Goal: Task Accomplishment & Management: Manage account settings

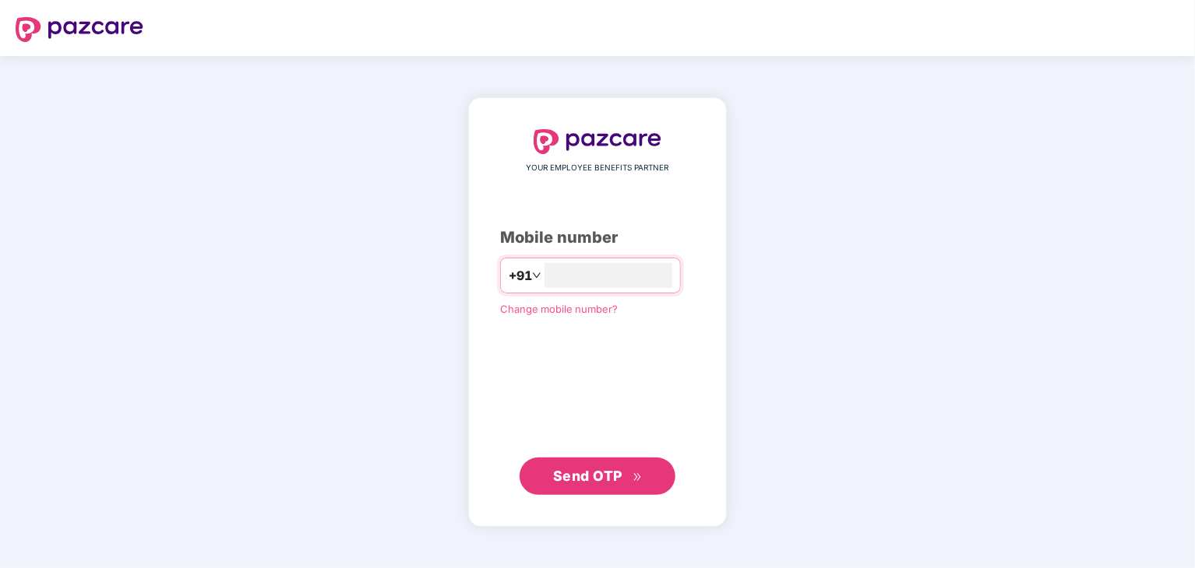
type input "**********"
click at [613, 481] on span "Send OTP" at bounding box center [587, 475] width 69 height 16
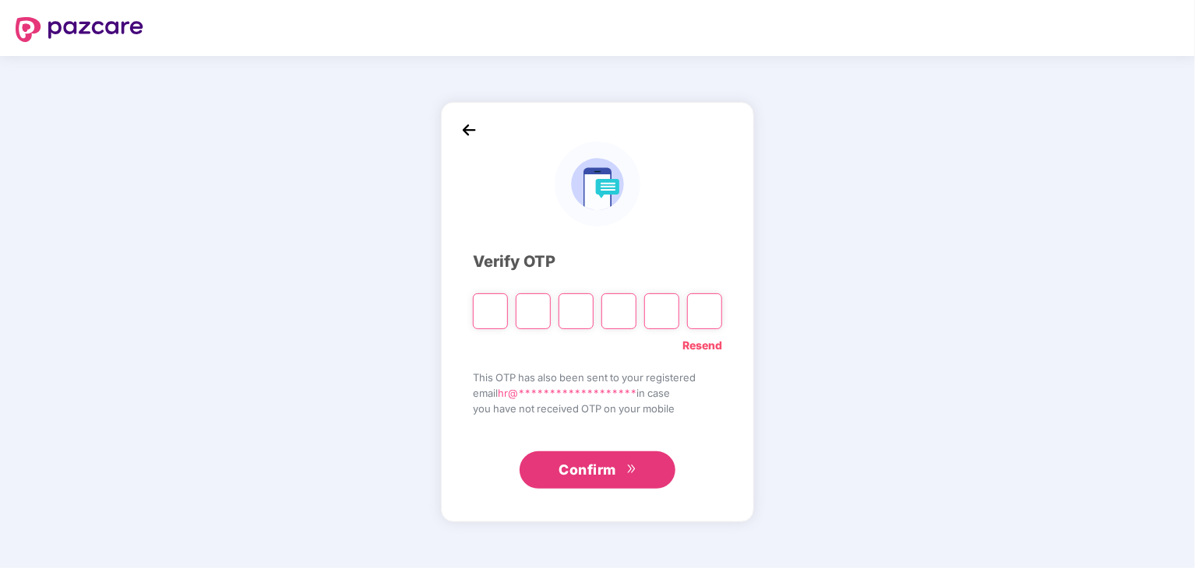
type input "*"
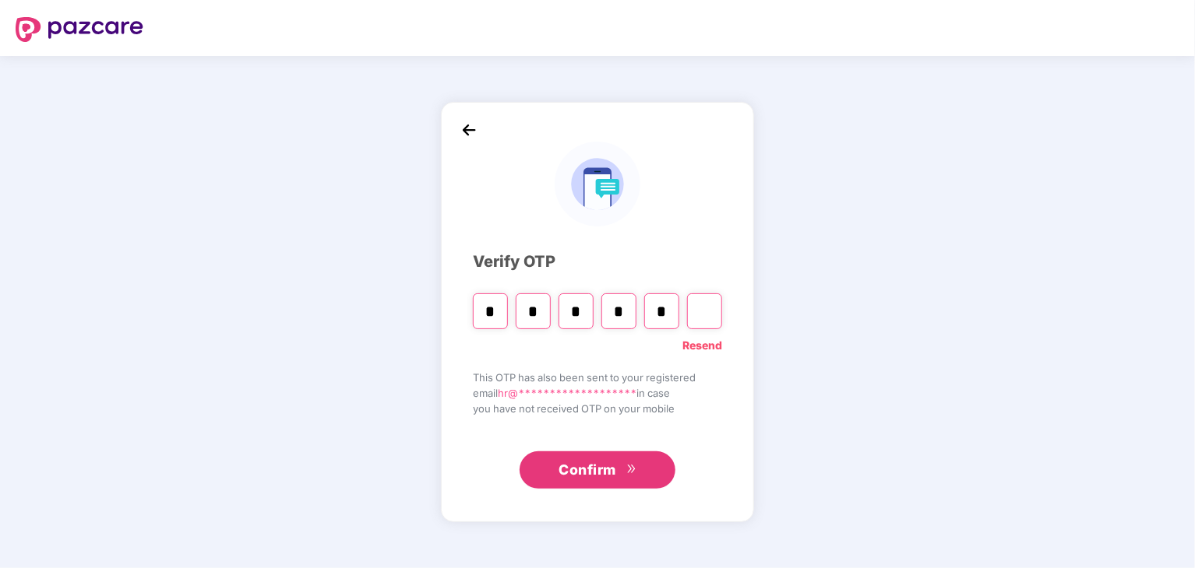
type input "*"
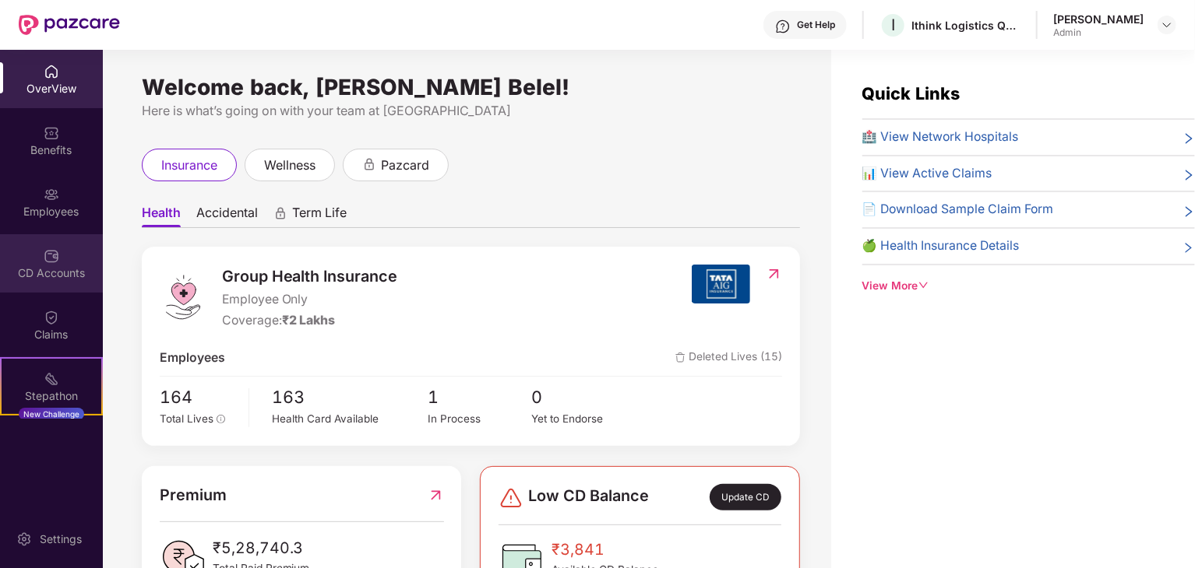
click at [55, 243] on div "CD Accounts" at bounding box center [51, 263] width 103 height 58
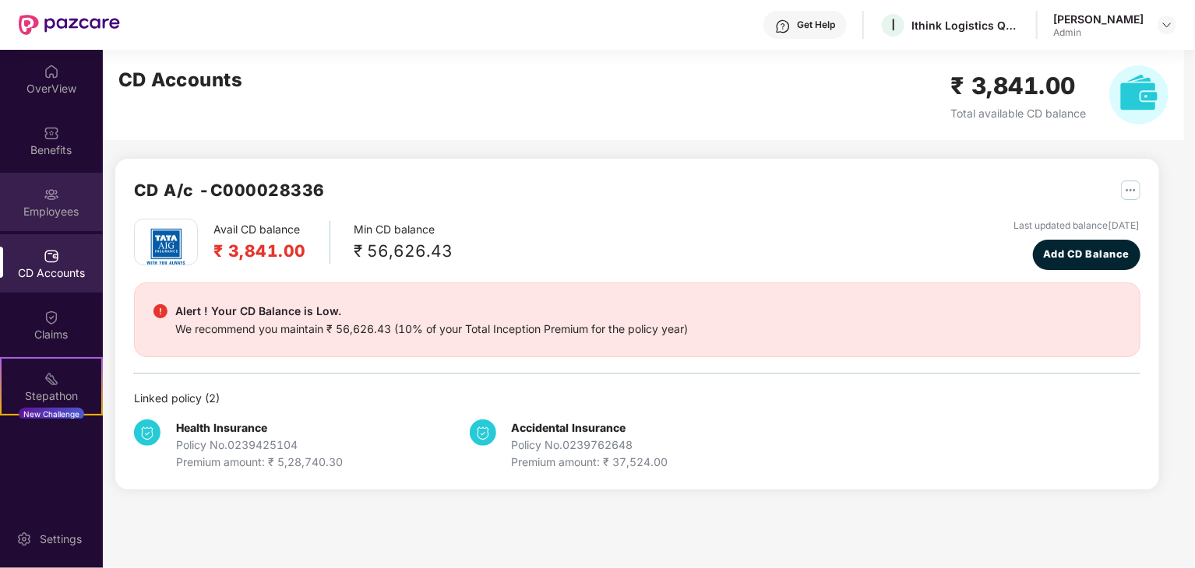
click at [55, 209] on div "Employees" at bounding box center [51, 212] width 103 height 16
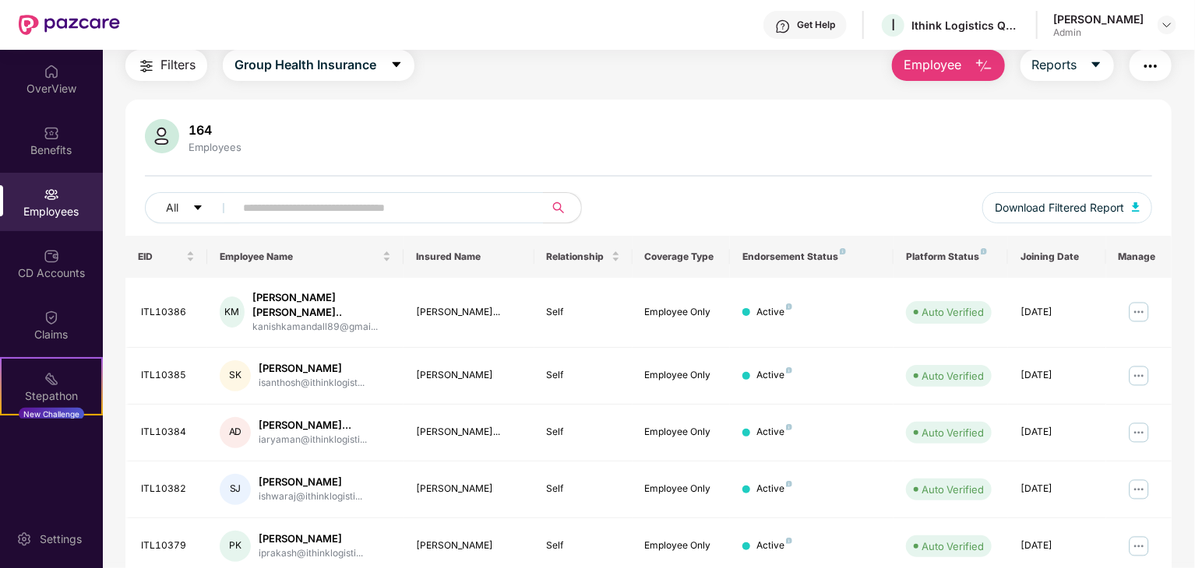
scroll to position [55, 0]
click at [389, 196] on input "text" at bounding box center [383, 206] width 280 height 23
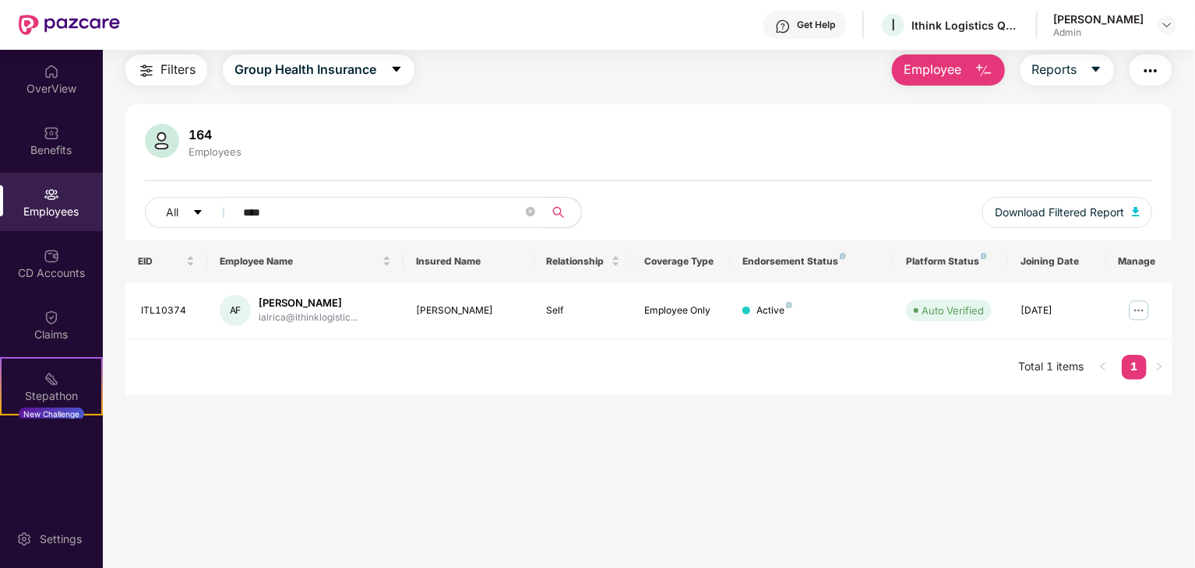
scroll to position [50, 0]
type input "****"
click at [1134, 316] on img at bounding box center [1138, 310] width 25 height 25
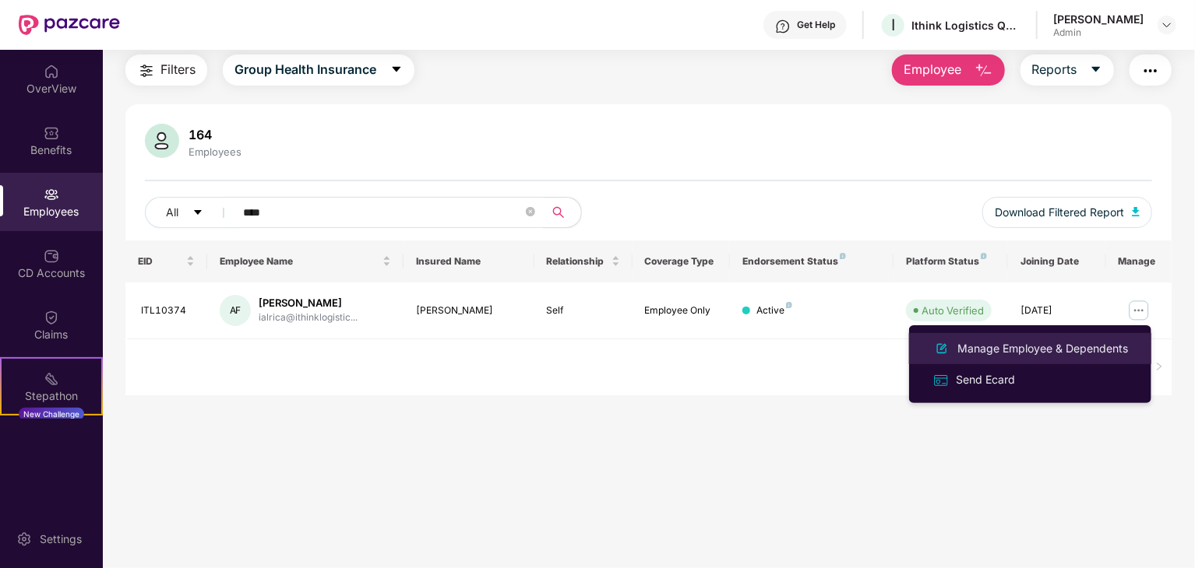
click at [1021, 352] on div "Manage Employee & Dependents" at bounding box center [1042, 348] width 177 height 17
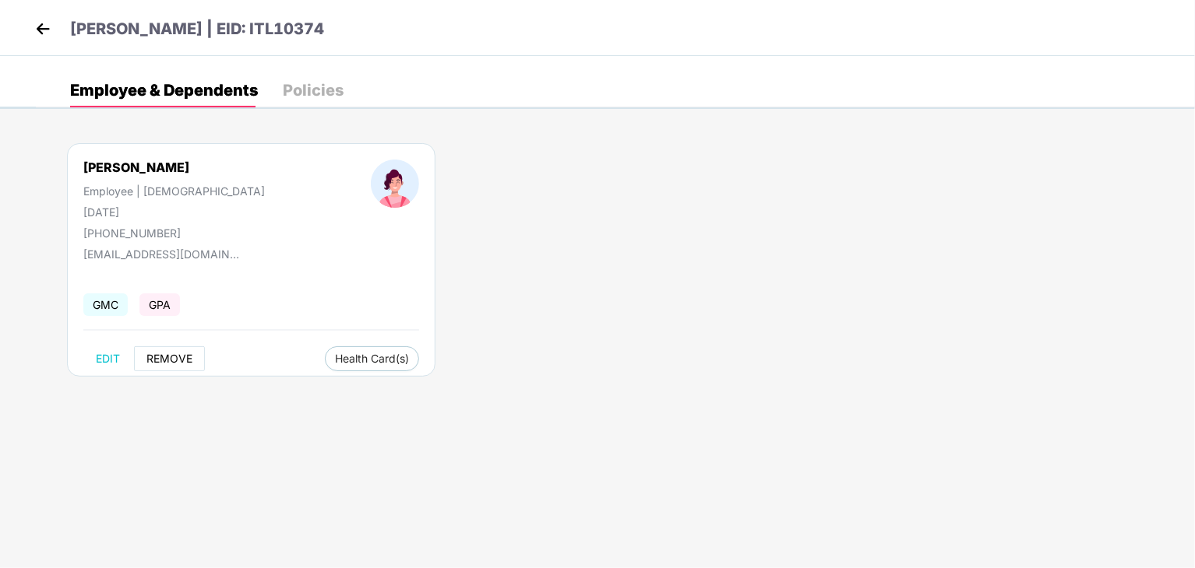
click at [150, 359] on span "REMOVE" at bounding box center [169, 359] width 46 height 12
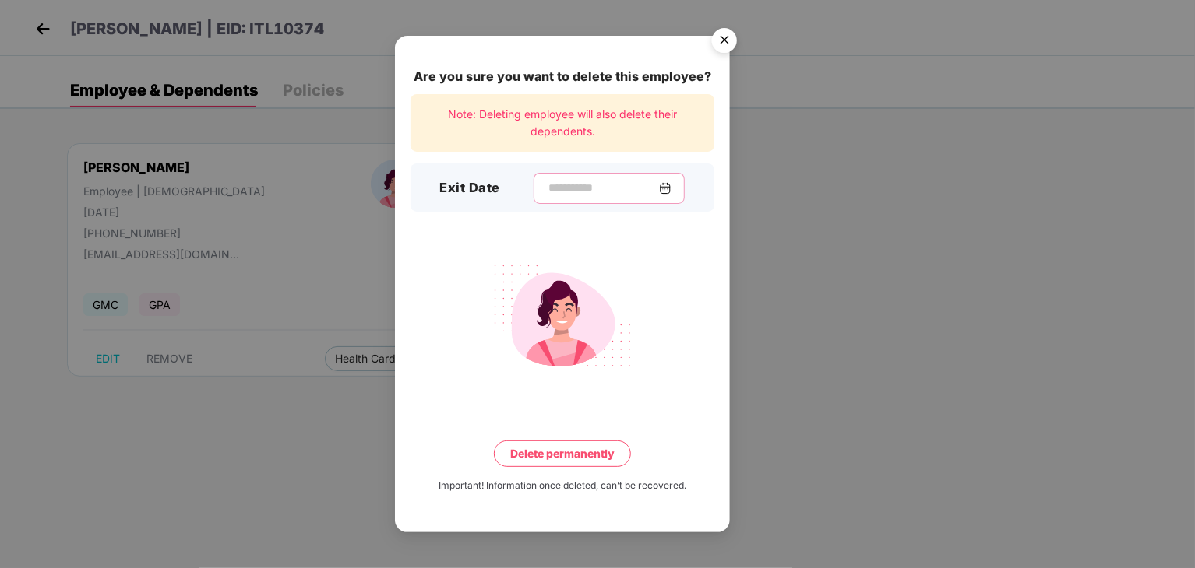
click at [581, 181] on input at bounding box center [603, 188] width 112 height 16
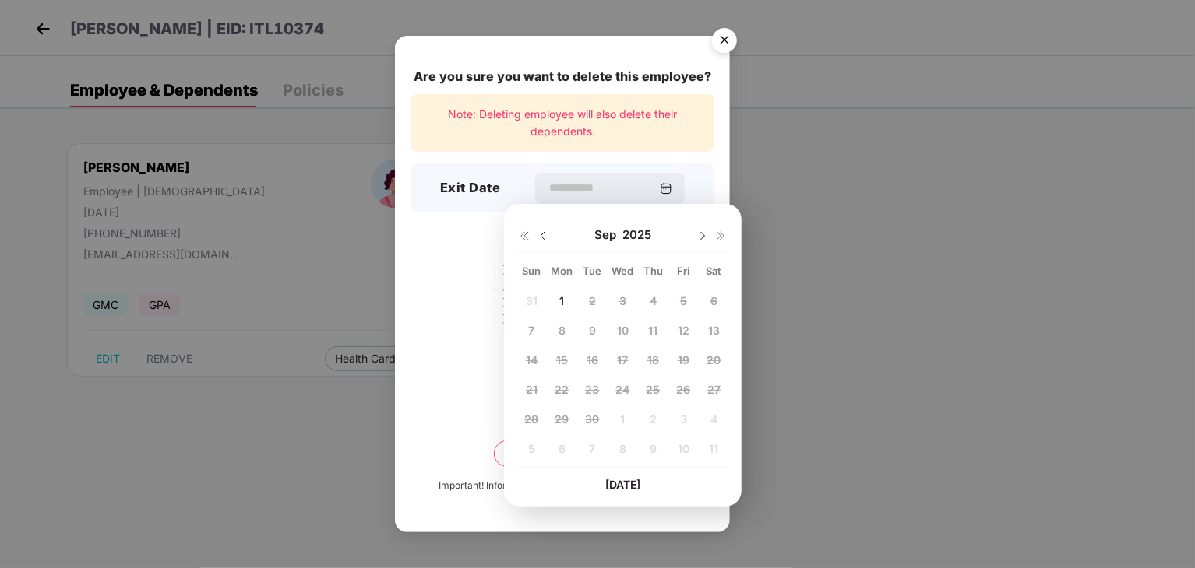
click at [544, 238] on img at bounding box center [543, 236] width 12 height 12
click at [537, 440] on div "31" at bounding box center [531, 449] width 23 height 23
type input "**********"
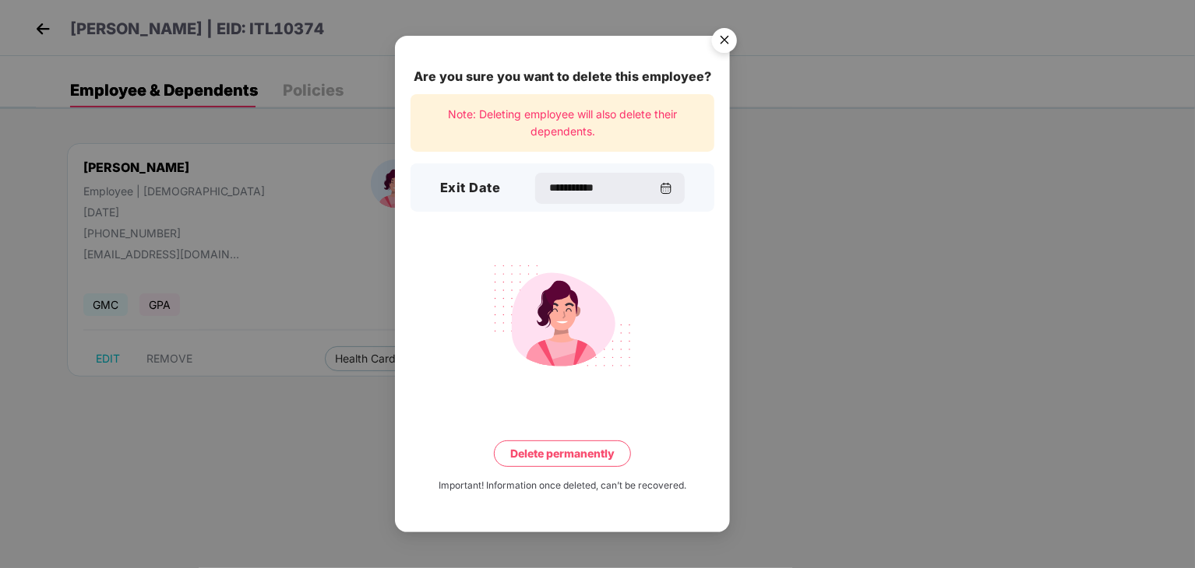
click at [564, 459] on button "Delete permanently" at bounding box center [562, 454] width 137 height 26
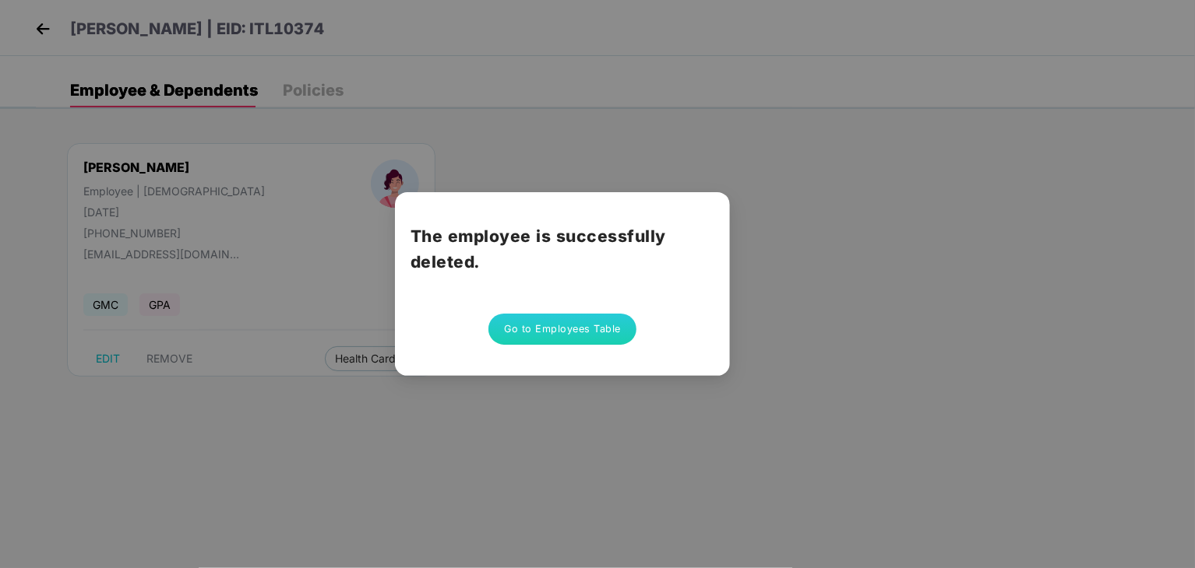
click at [577, 314] on button "Go to Employees Table" at bounding box center [562, 329] width 148 height 31
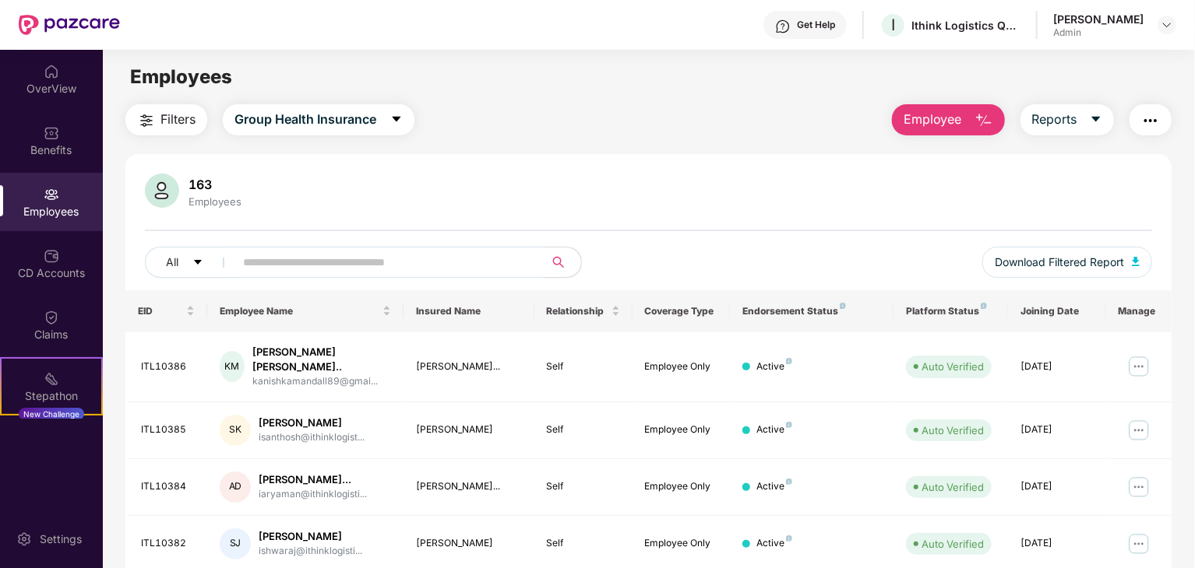
click at [368, 266] on input "text" at bounding box center [383, 262] width 280 height 23
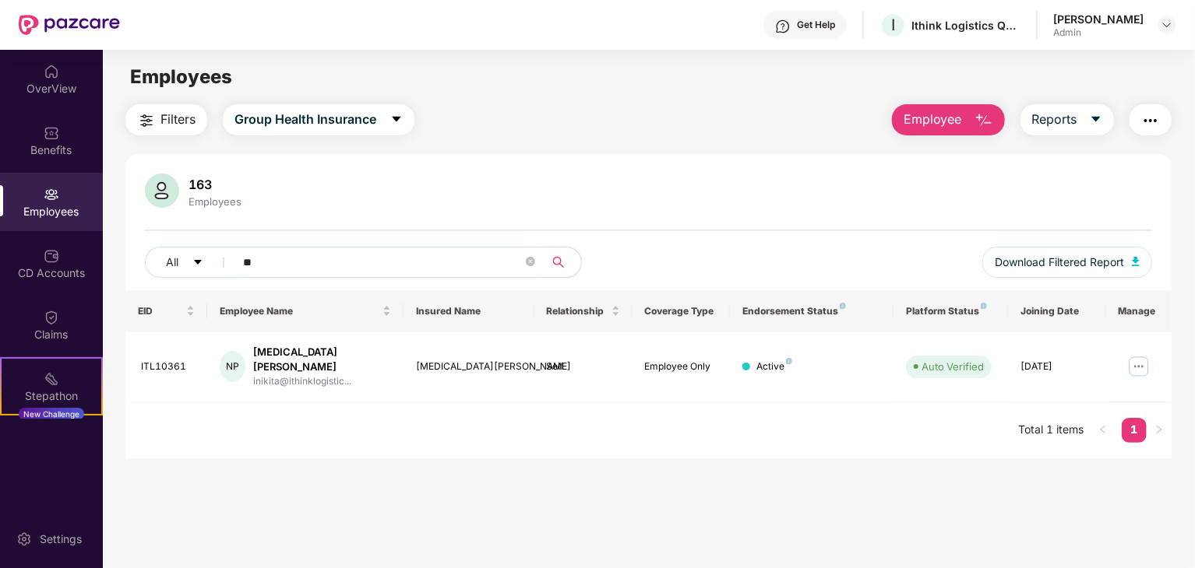
type input "*"
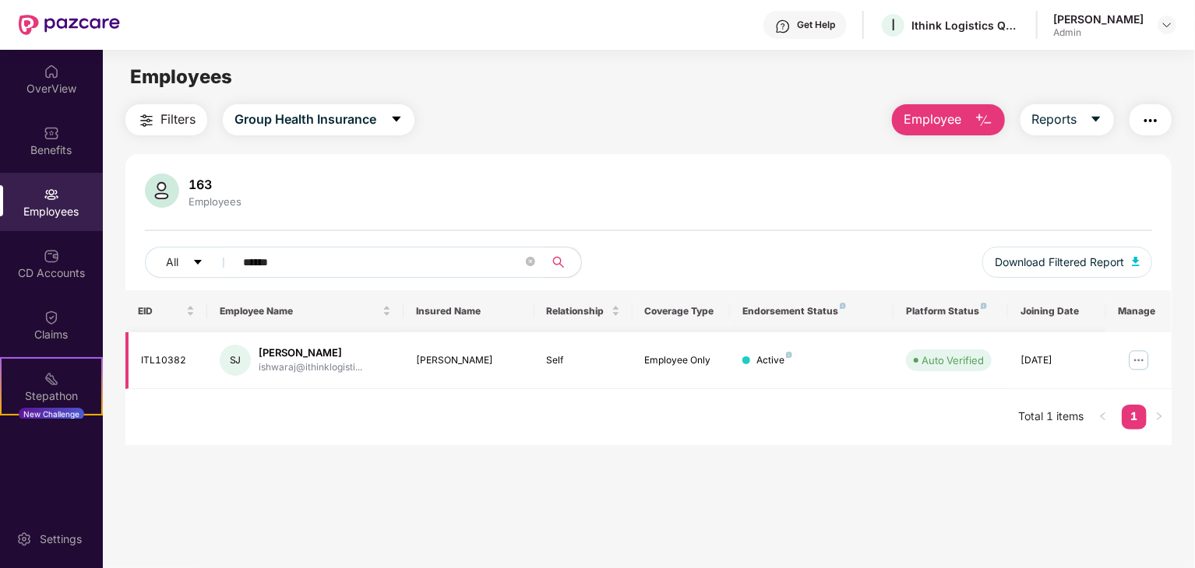
type input "******"
click at [1137, 364] on img at bounding box center [1138, 360] width 25 height 25
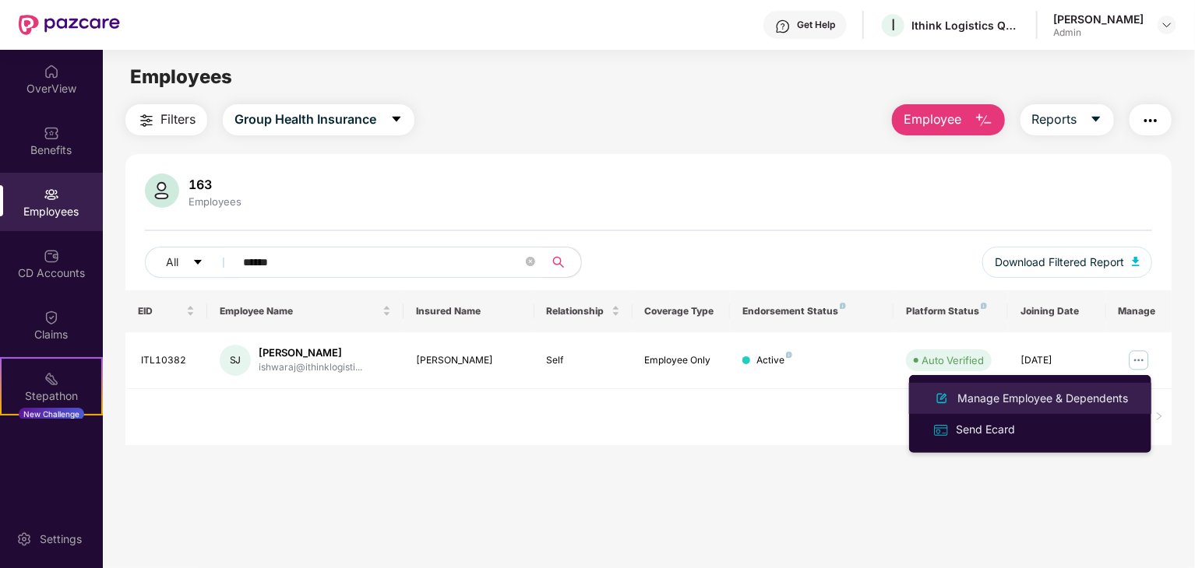
click at [1087, 393] on div "Manage Employee & Dependents" at bounding box center [1042, 398] width 177 height 17
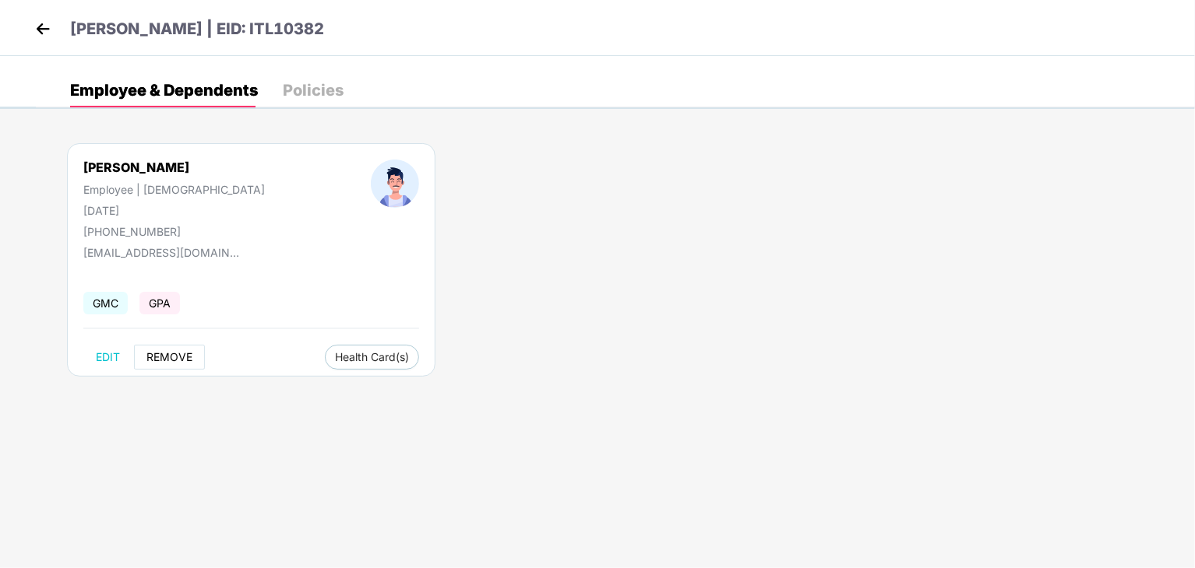
click at [163, 357] on span "REMOVE" at bounding box center [169, 357] width 46 height 12
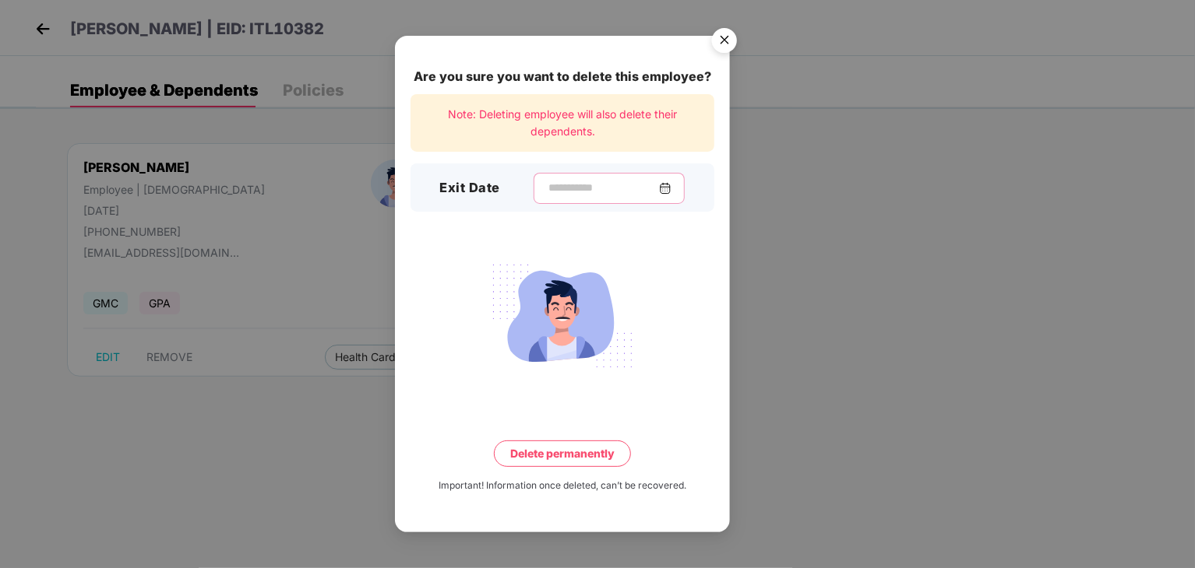
click at [627, 181] on input at bounding box center [603, 188] width 112 height 16
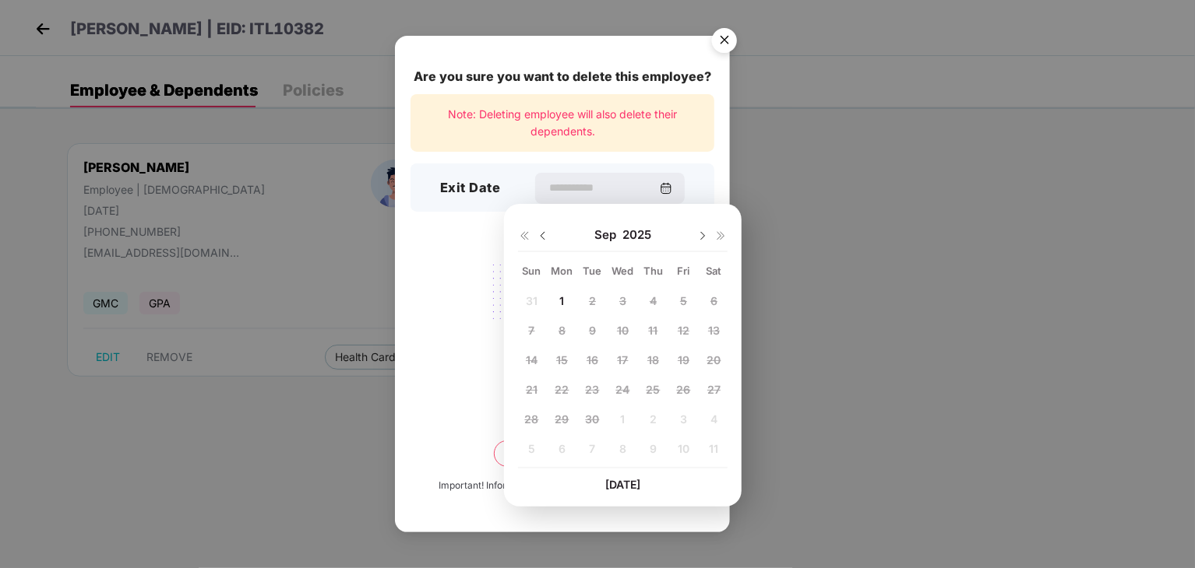
click at [565, 294] on div "1" at bounding box center [562, 301] width 23 height 23
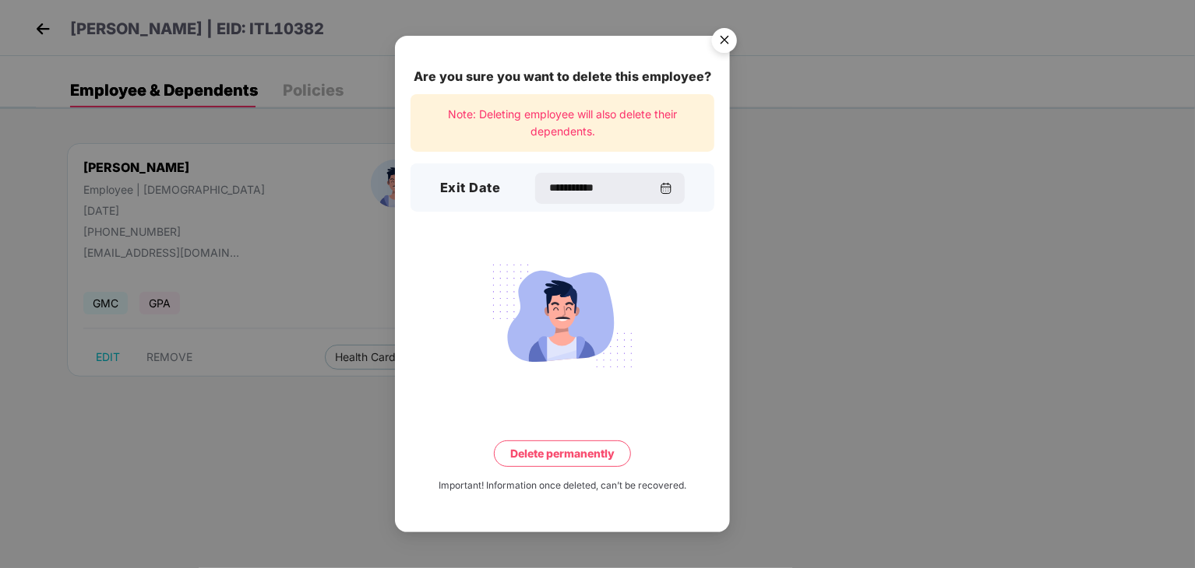
type input "**********"
click at [603, 452] on button "Delete permanently" at bounding box center [562, 454] width 137 height 26
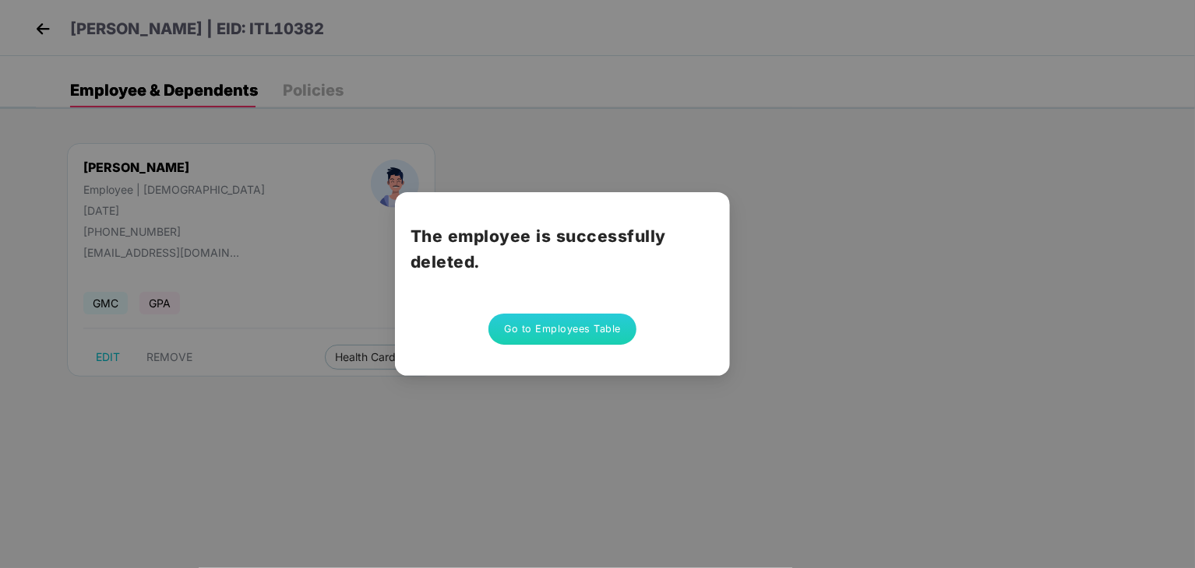
click at [567, 334] on button "Go to Employees Table" at bounding box center [562, 329] width 148 height 31
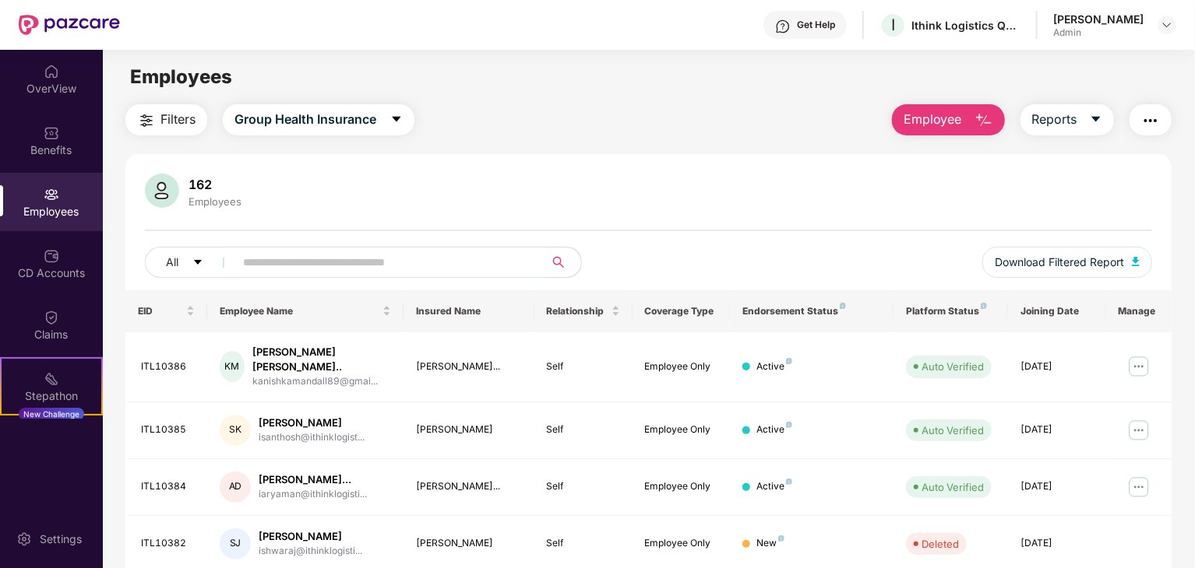
click at [451, 259] on input "text" at bounding box center [383, 262] width 280 height 23
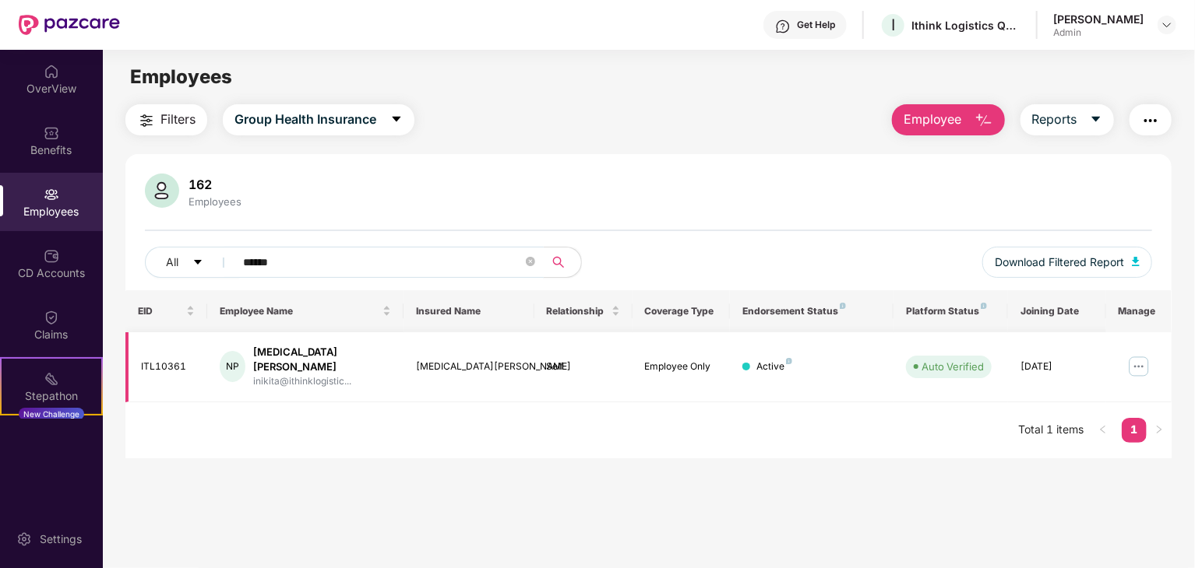
type input "******"
click at [1136, 367] on img at bounding box center [1138, 366] width 25 height 25
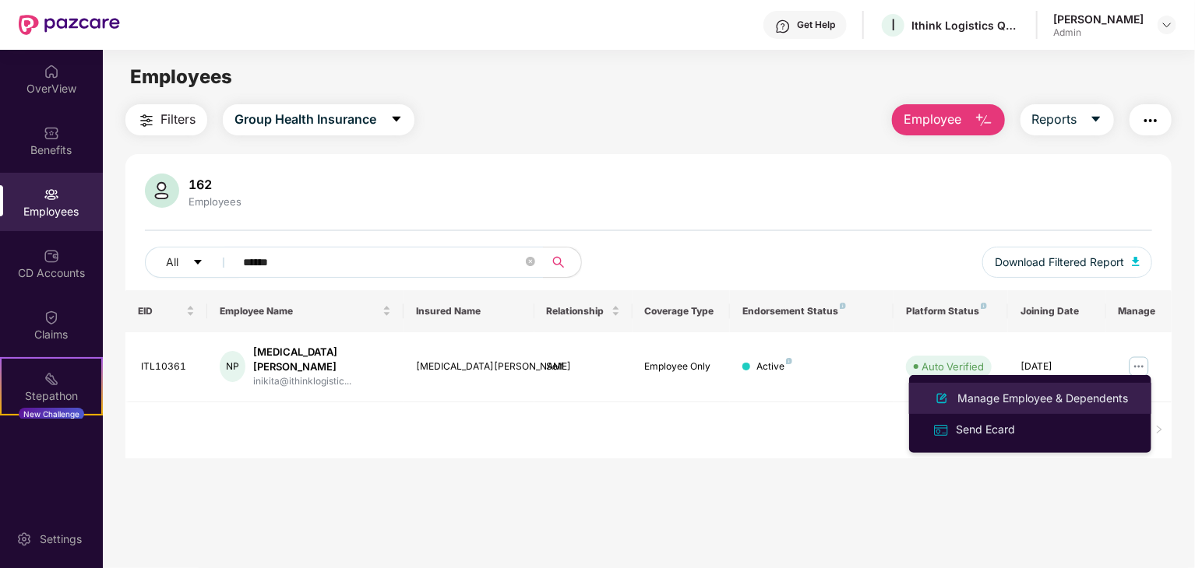
click at [1066, 393] on div "Manage Employee & Dependents" at bounding box center [1042, 398] width 177 height 17
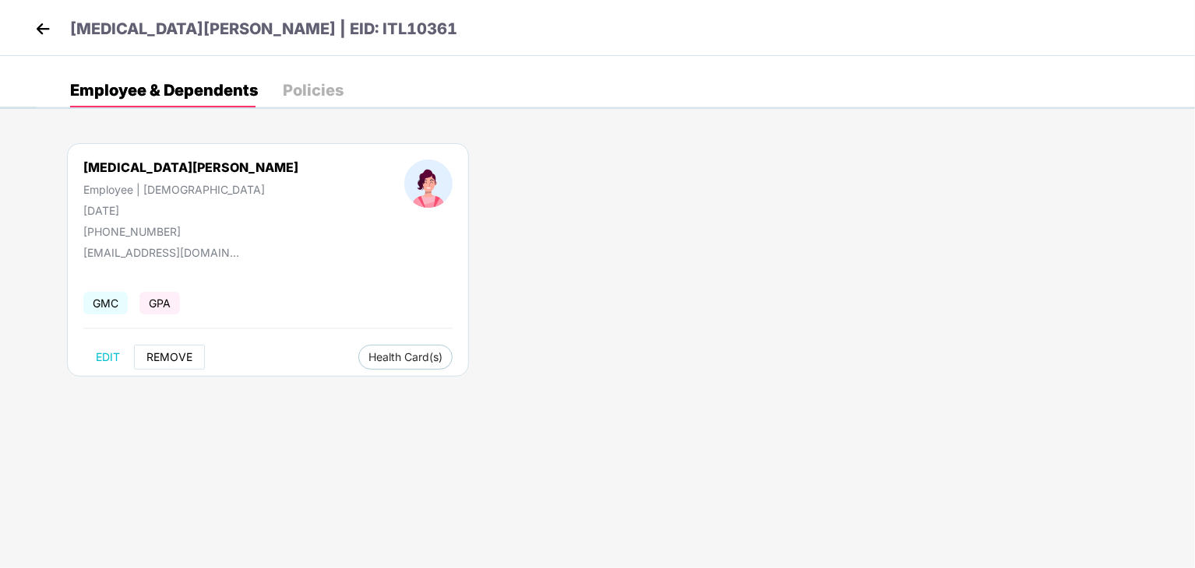
click at [162, 356] on span "REMOVE" at bounding box center [169, 357] width 46 height 12
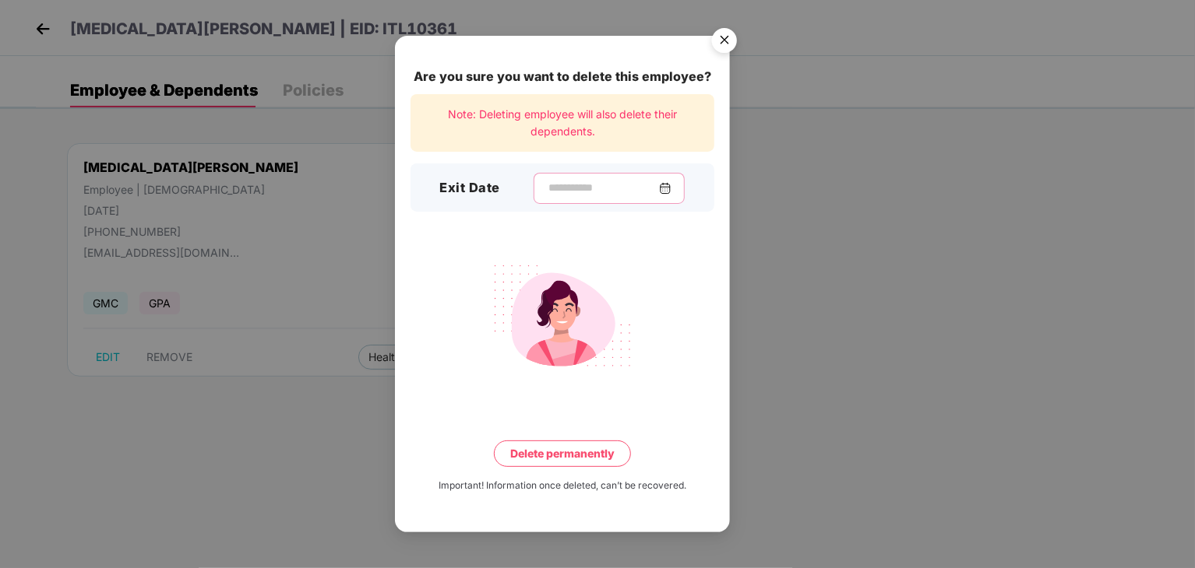
click at [626, 180] on input at bounding box center [603, 188] width 112 height 16
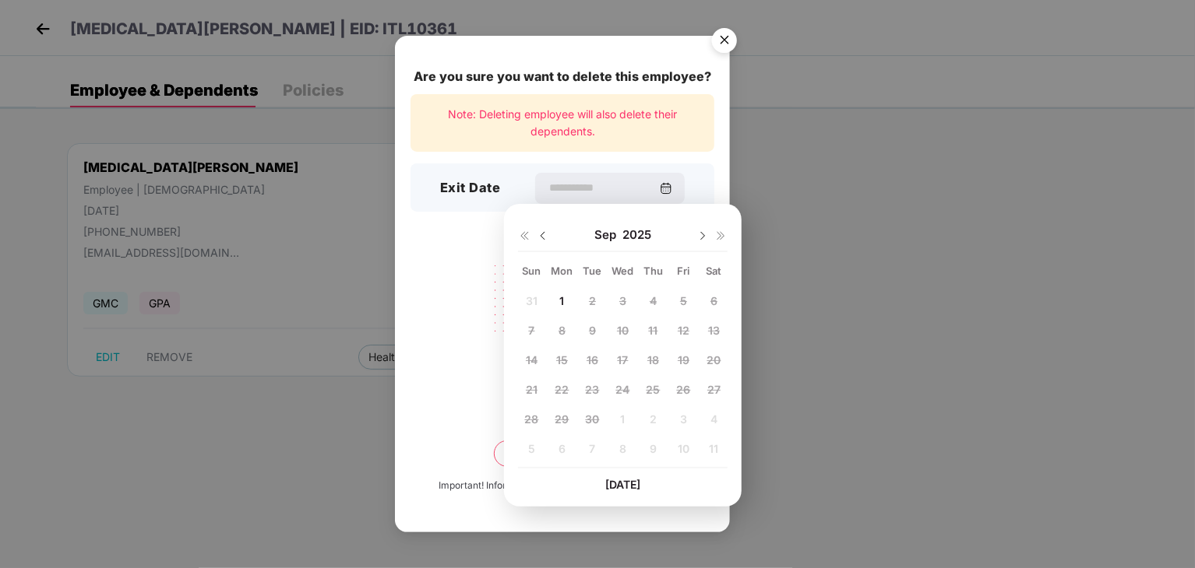
click at [558, 303] on div "1" at bounding box center [562, 301] width 23 height 23
type input "**********"
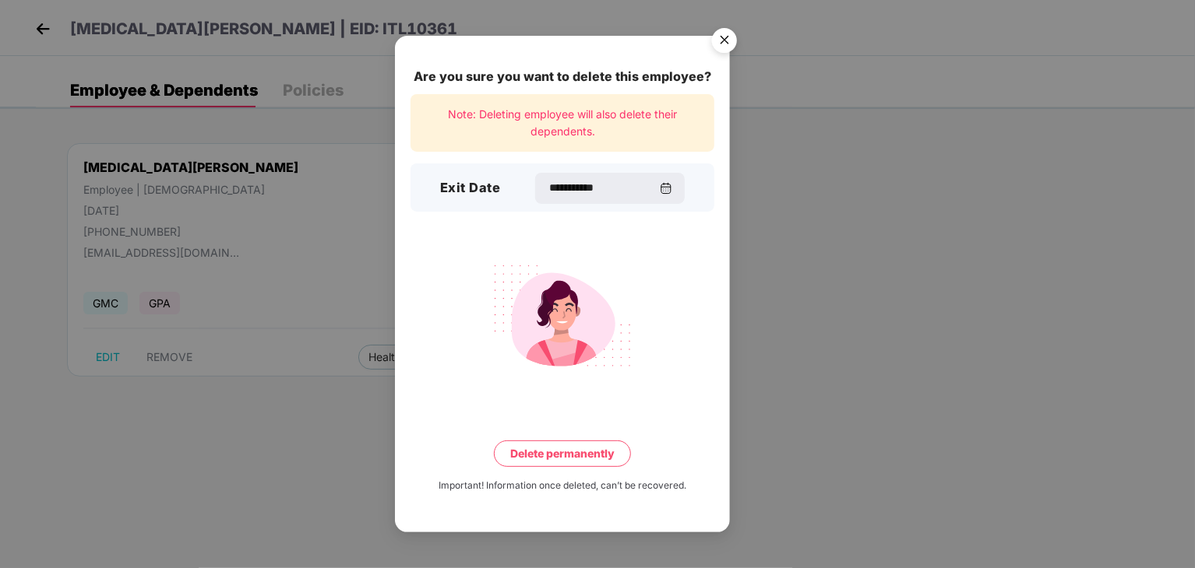
click at [570, 465] on button "Delete permanently" at bounding box center [562, 454] width 137 height 26
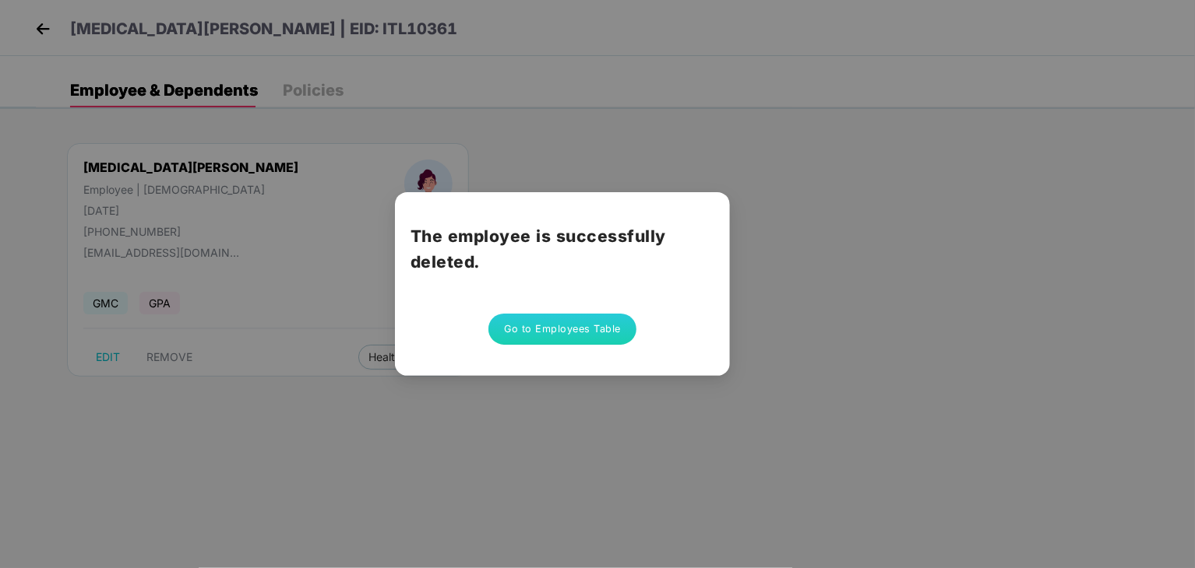
click at [570, 322] on button "Go to Employees Table" at bounding box center [562, 329] width 148 height 31
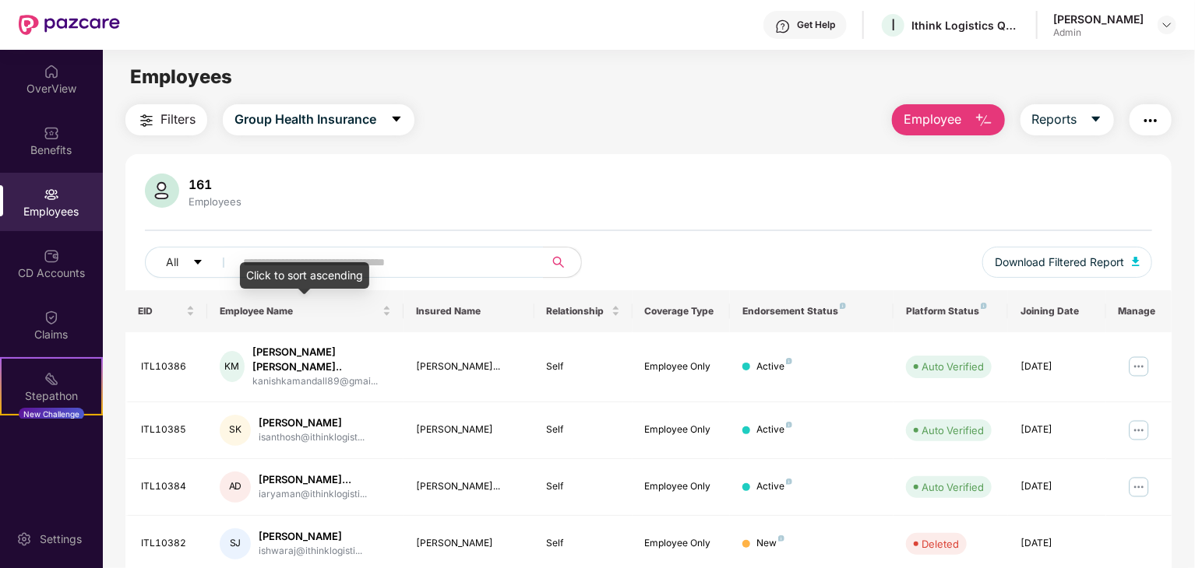
click at [322, 266] on div "Click to sort ascending" at bounding box center [304, 275] width 129 height 26
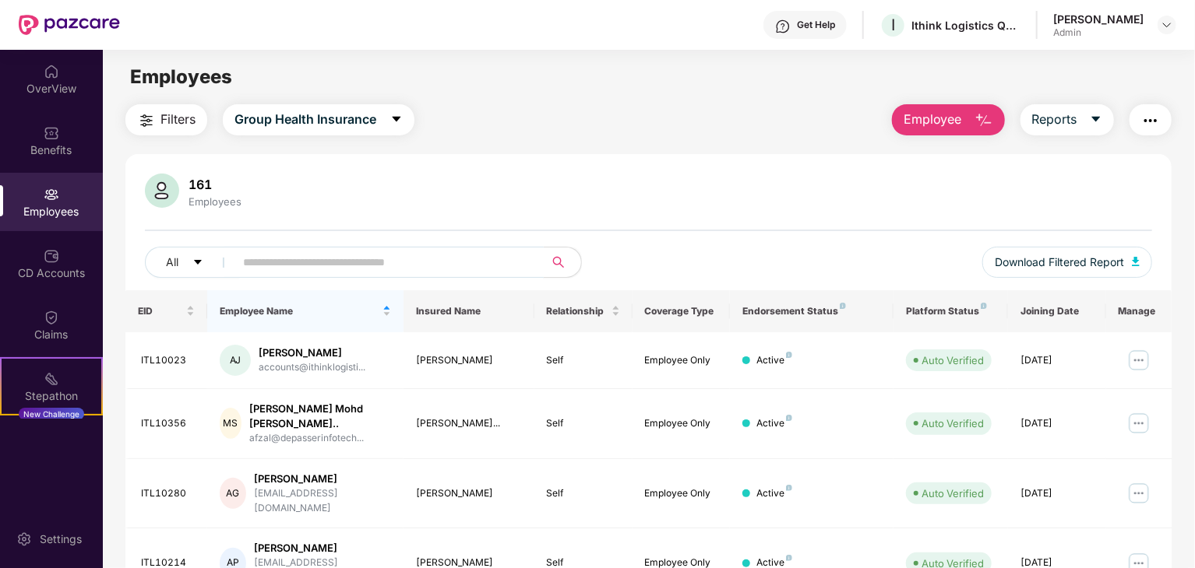
click at [377, 265] on input "text" at bounding box center [383, 262] width 280 height 23
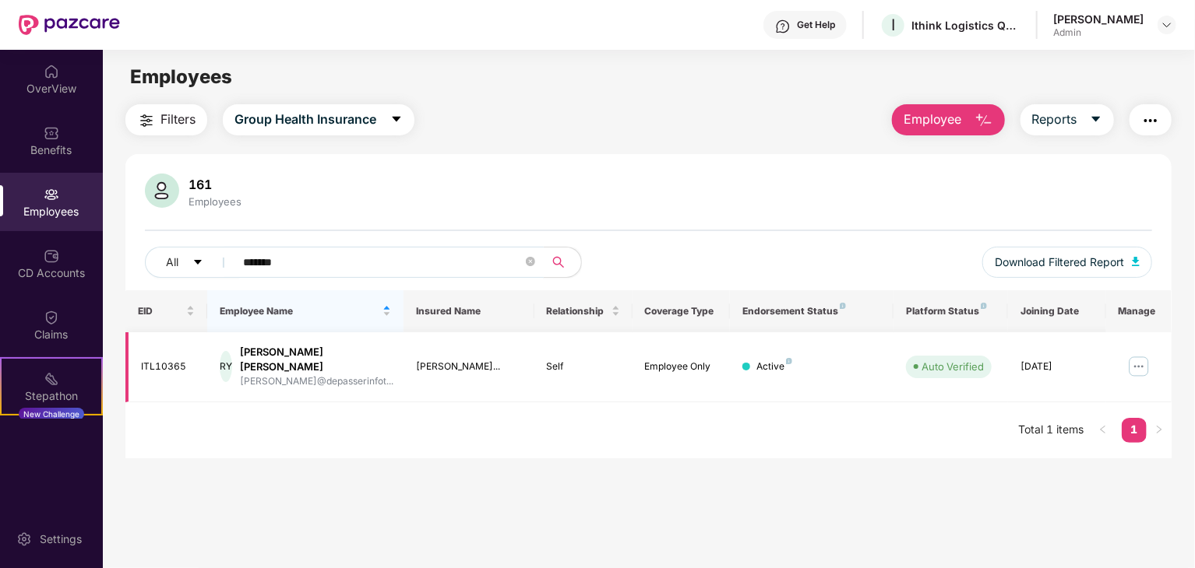
type input "*******"
click at [1131, 357] on img at bounding box center [1138, 366] width 25 height 25
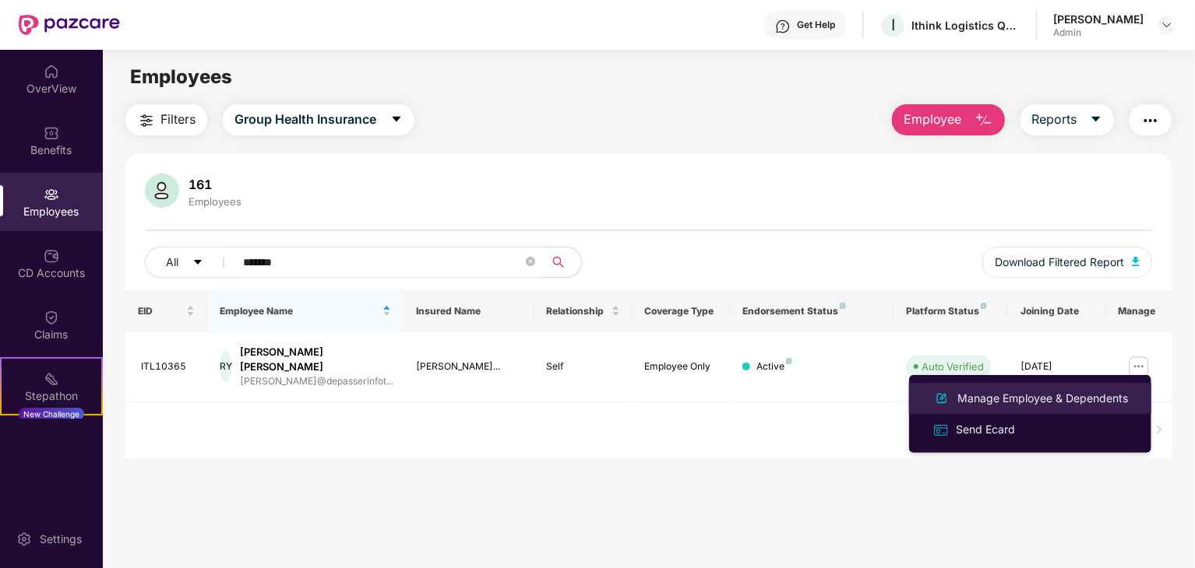
click at [1053, 389] on div "Manage Employee & Dependents" at bounding box center [1030, 398] width 202 height 19
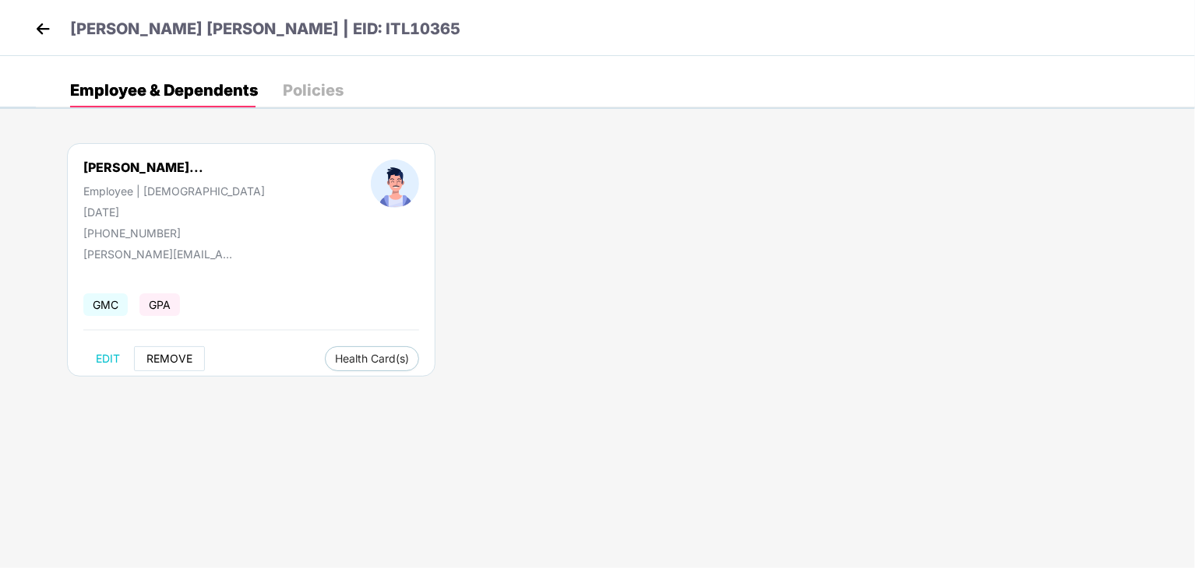
click at [167, 361] on span "REMOVE" at bounding box center [169, 359] width 46 height 12
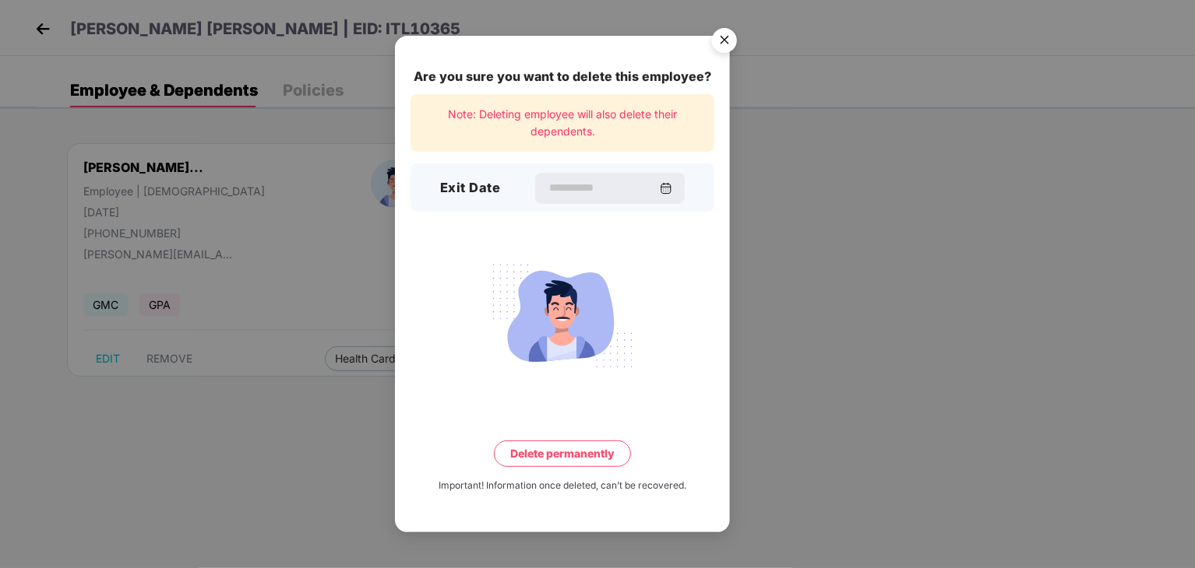
click at [560, 169] on div "Exit Date" at bounding box center [562, 188] width 304 height 48
click at [562, 188] on input at bounding box center [603, 188] width 112 height 16
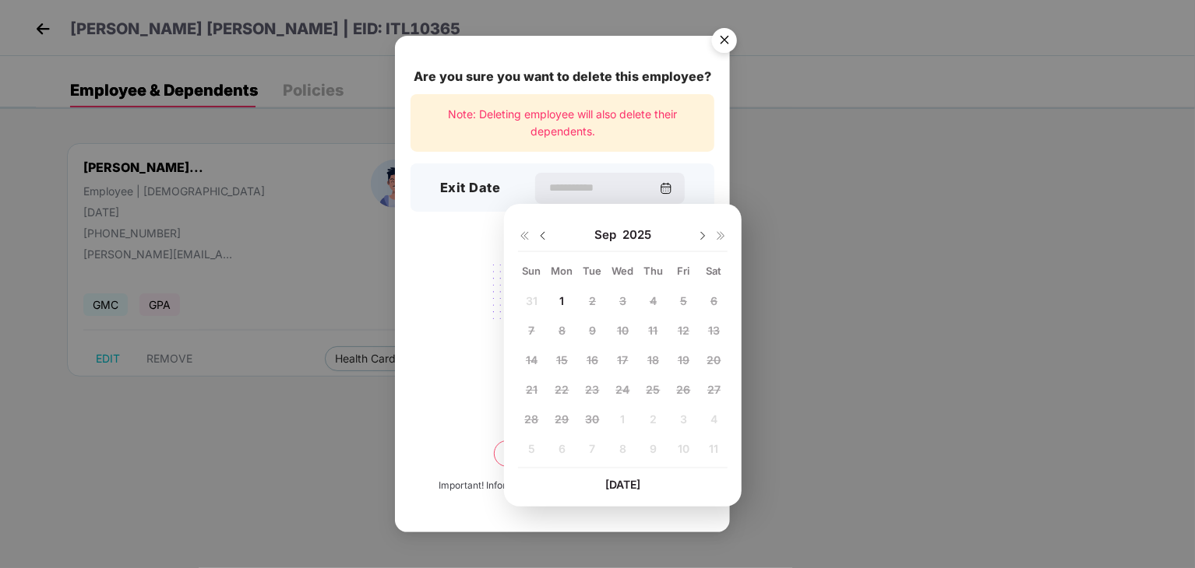
click at [567, 313] on div "31 1 2 3 4 5 6 7 8 9 10 11 12 13 14 15 16 17 18 19 20 21 22 23 24 25 26 27 28 2…" at bounding box center [622, 379] width 209 height 178
click at [567, 300] on div "1" at bounding box center [562, 301] width 23 height 23
type input "**********"
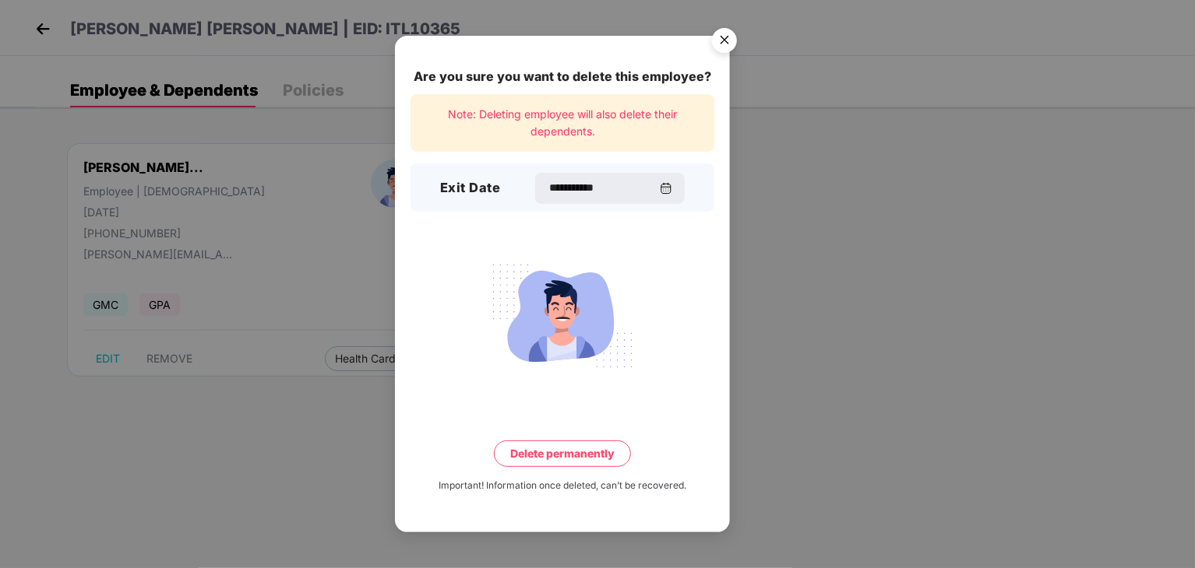
click at [586, 441] on button "Delete permanently" at bounding box center [562, 454] width 137 height 26
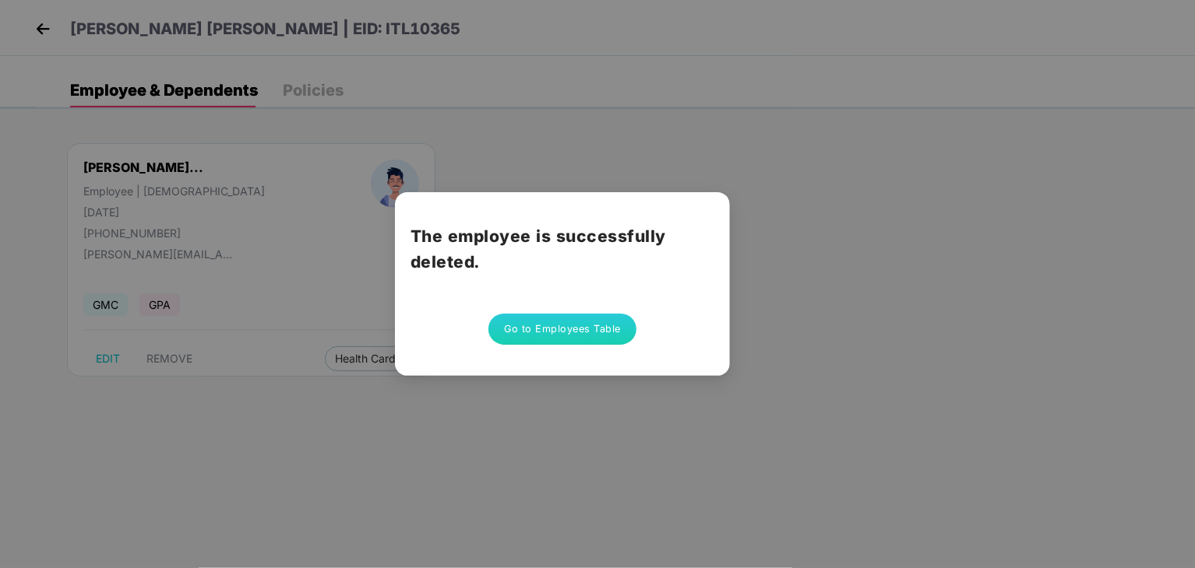
click at [576, 331] on button "Go to Employees Table" at bounding box center [562, 329] width 148 height 31
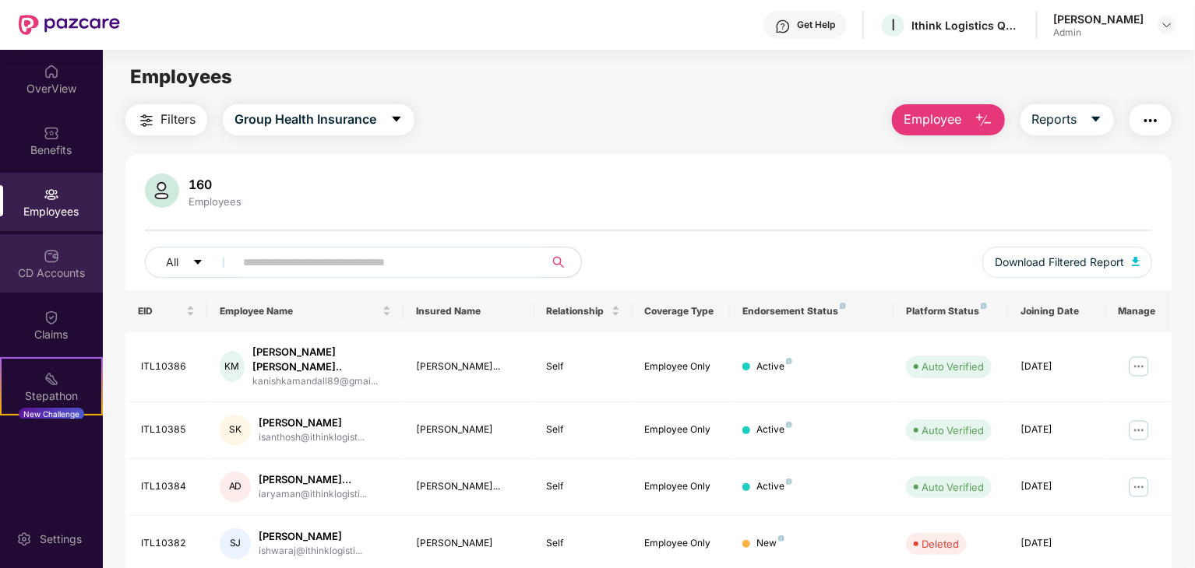
click at [55, 276] on div "CD Accounts" at bounding box center [51, 274] width 103 height 16
